Goal: Navigation & Orientation: Find specific page/section

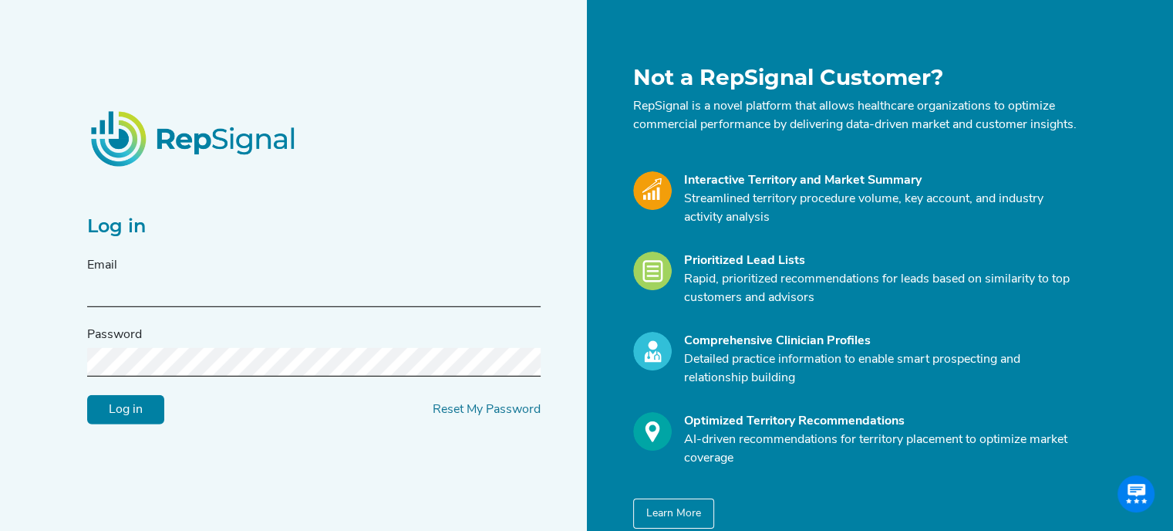
click at [339, 295] on input "text" at bounding box center [314, 292] width 454 height 29
type input "[PERSON_NAME][DOMAIN_NAME][EMAIL_ADDRESS][PERSON_NAME][DOMAIN_NAME]"
click at [247, 386] on form "Email [PERSON_NAME][DOMAIN_NAME][EMAIL_ADDRESS][PERSON_NAME][DOMAIN_NAME] Passw…" at bounding box center [314, 340] width 454 height 168
click at [87, 395] on input "Log in" at bounding box center [125, 409] width 77 height 29
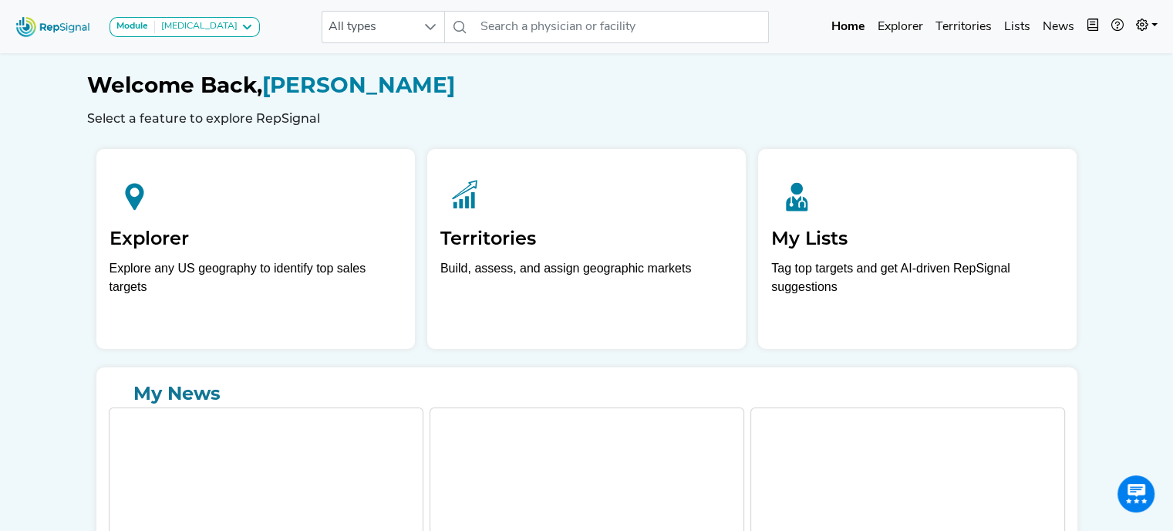
click at [141, 230] on h2 "Explorer" at bounding box center [256, 239] width 292 height 22
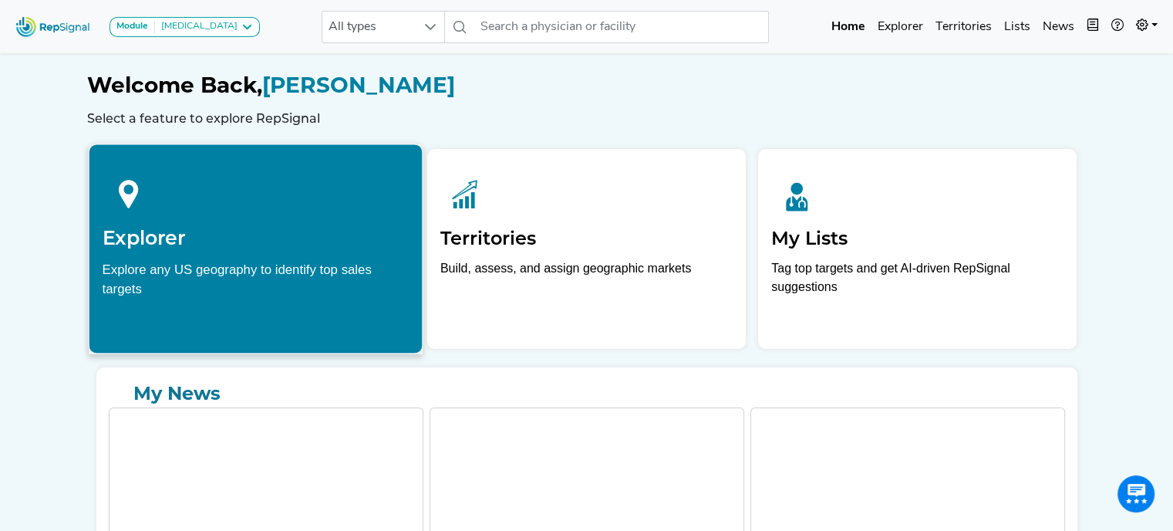
click at [185, 192] on div at bounding box center [255, 191] width 307 height 69
